Goal: Find specific page/section: Find specific page/section

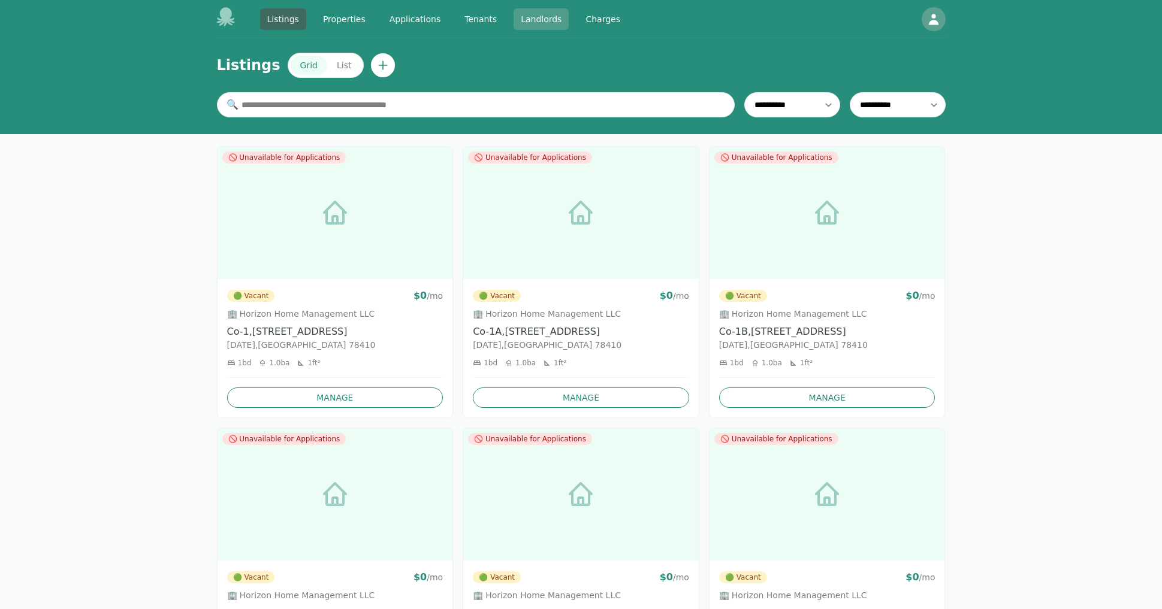
click at [521, 17] on link "Landlords" at bounding box center [541, 19] width 55 height 22
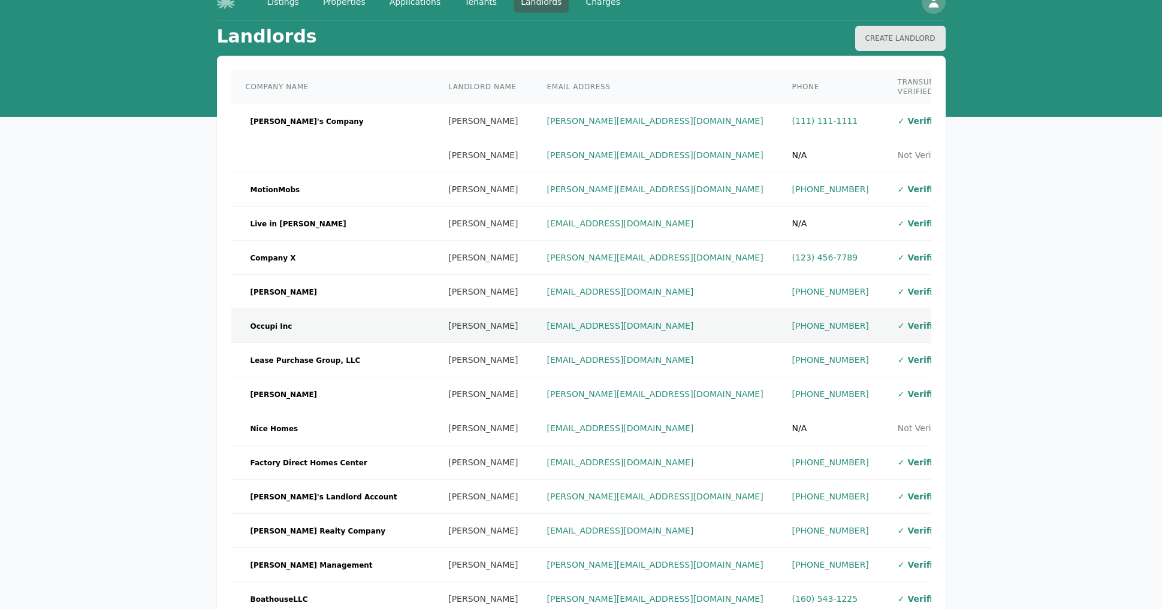
scroll to position [17, 0]
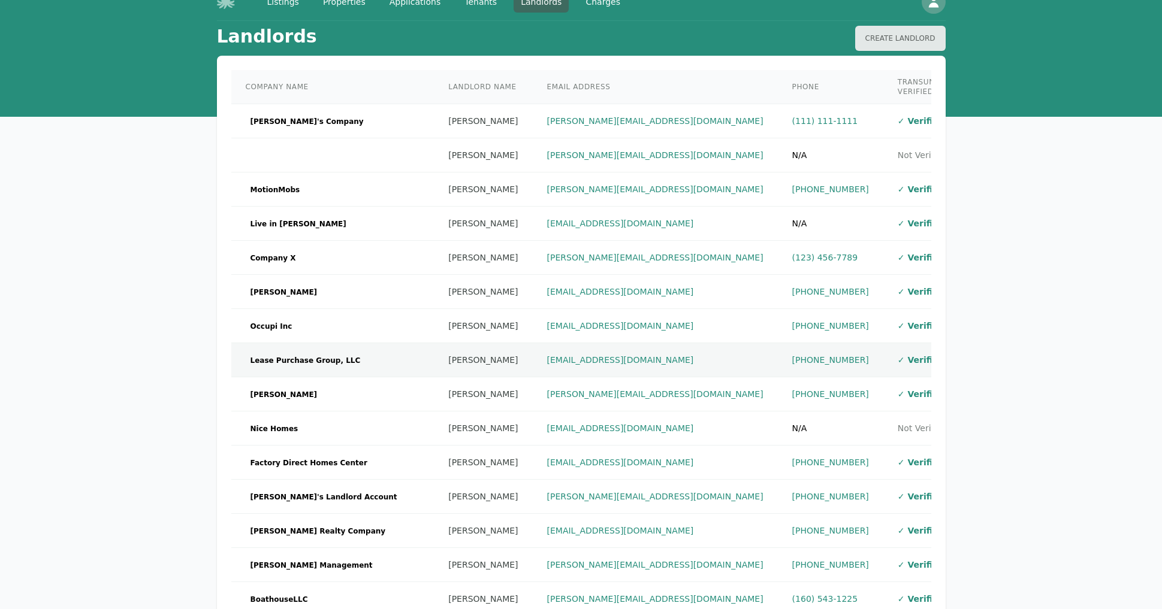
click at [964, 359] on td at bounding box center [978, 360] width 29 height 34
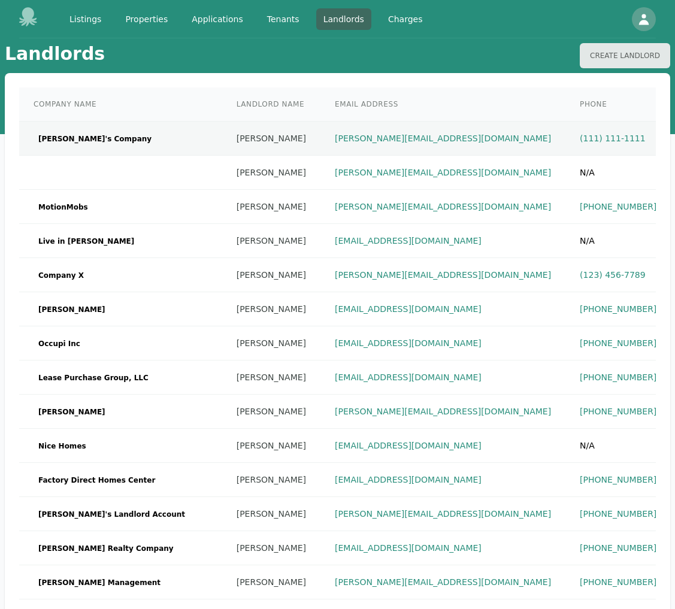
click at [117, 140] on td "Andrew's Company" at bounding box center [120, 139] width 203 height 34
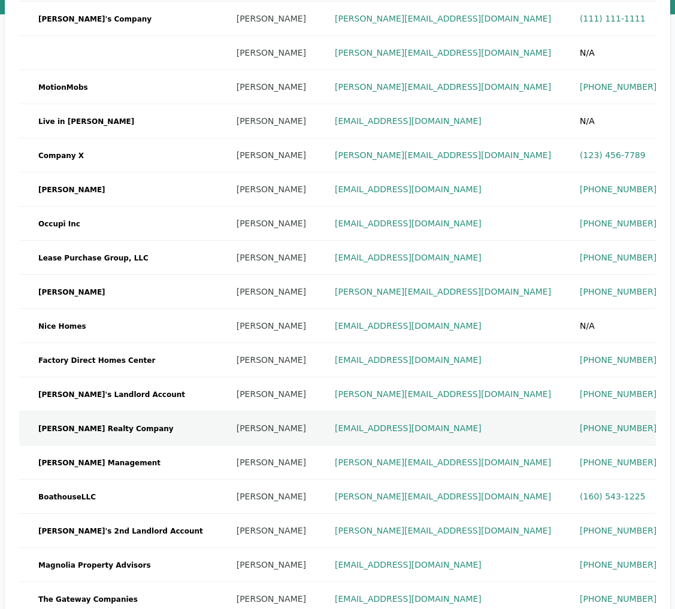
scroll to position [285, 0]
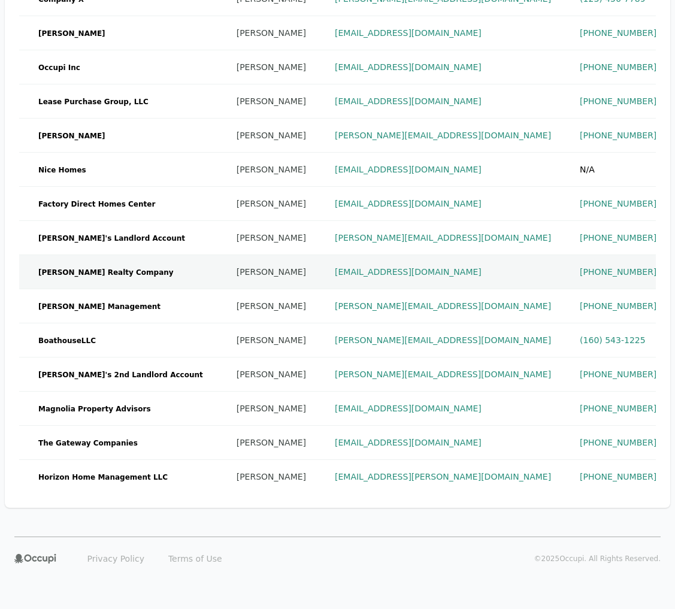
click at [89, 270] on td "Watts Realty Company" at bounding box center [120, 272] width 203 height 34
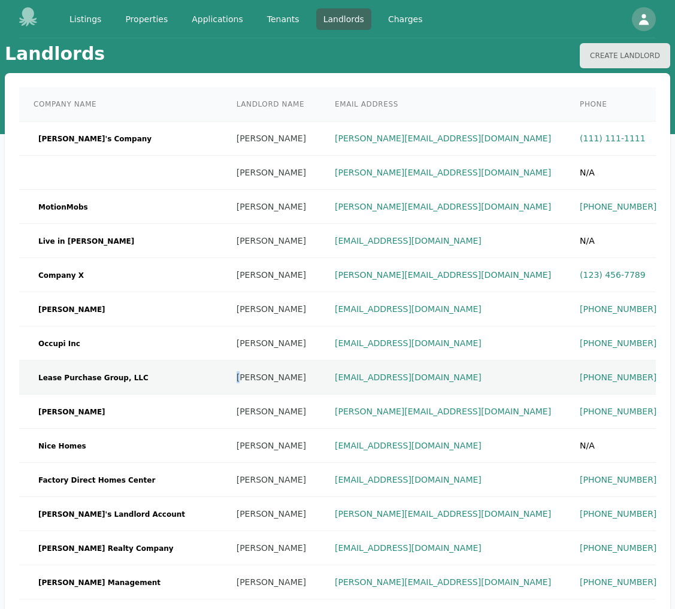
click at [222, 379] on td "Trudy Childers" at bounding box center [271, 378] width 98 height 34
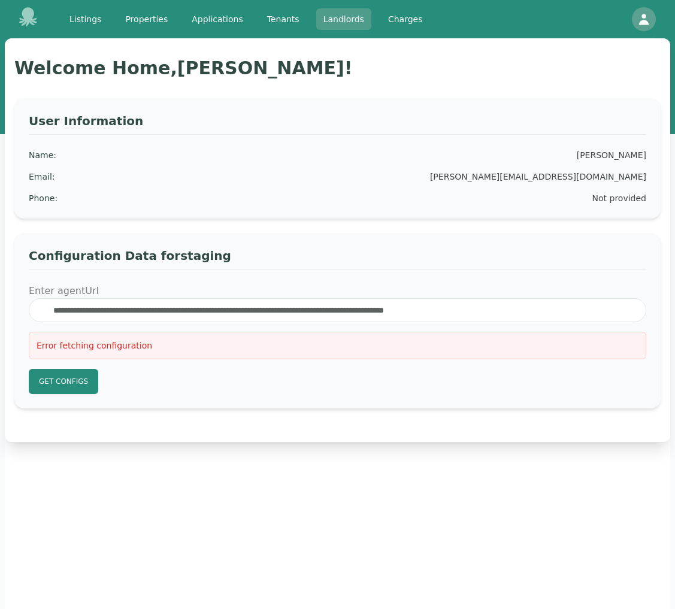
click at [340, 22] on link "Landlords" at bounding box center [343, 19] width 55 height 22
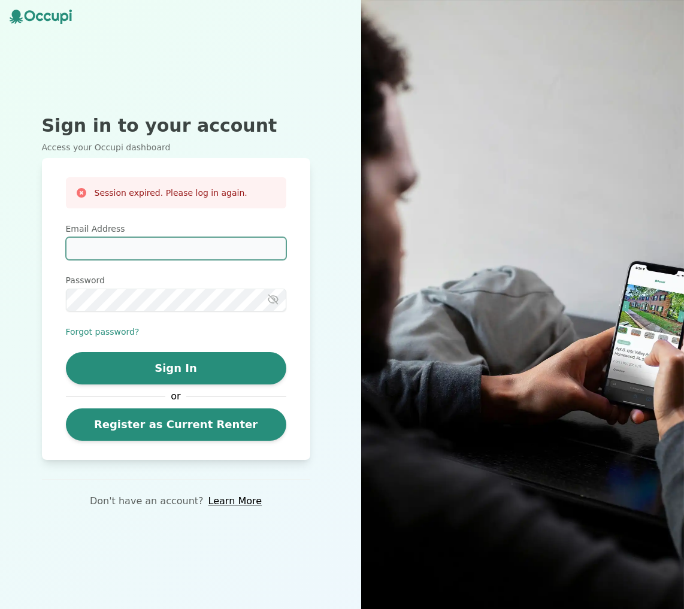
click at [149, 247] on input "Email Address" at bounding box center [176, 248] width 221 height 23
type input "**********"
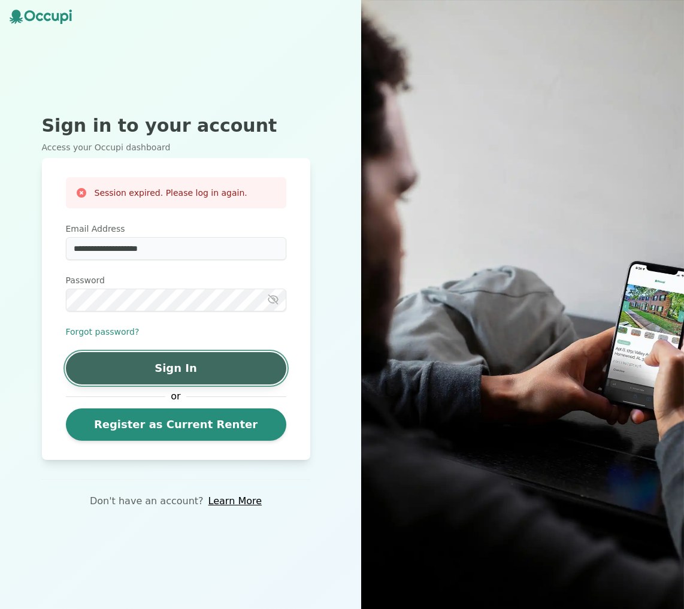
click at [201, 372] on button "Sign In" at bounding box center [176, 368] width 221 height 32
